Goal: Task Accomplishment & Management: Use online tool/utility

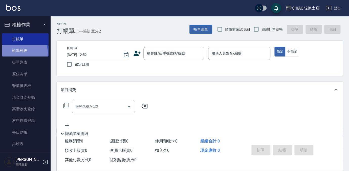
click at [22, 53] on link "帳單列表" at bounding box center [25, 51] width 46 height 12
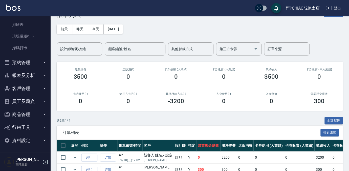
scroll to position [23, 0]
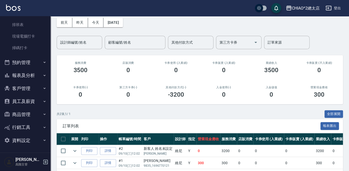
click at [24, 75] on button "報表及分析" at bounding box center [25, 75] width 46 height 13
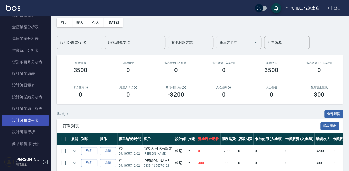
scroll to position [303, 0]
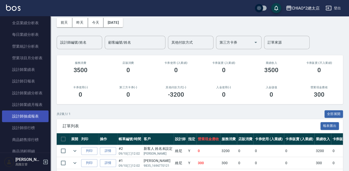
click at [35, 112] on link "設計師抽成報表" at bounding box center [25, 117] width 46 height 12
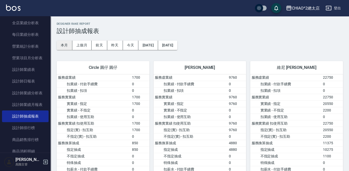
click at [67, 46] on button "本月" at bounding box center [65, 45] width 16 height 9
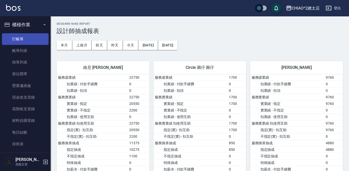
click at [17, 41] on link "打帳單" at bounding box center [25, 39] width 46 height 12
